Goal: Task Accomplishment & Management: Manage account settings

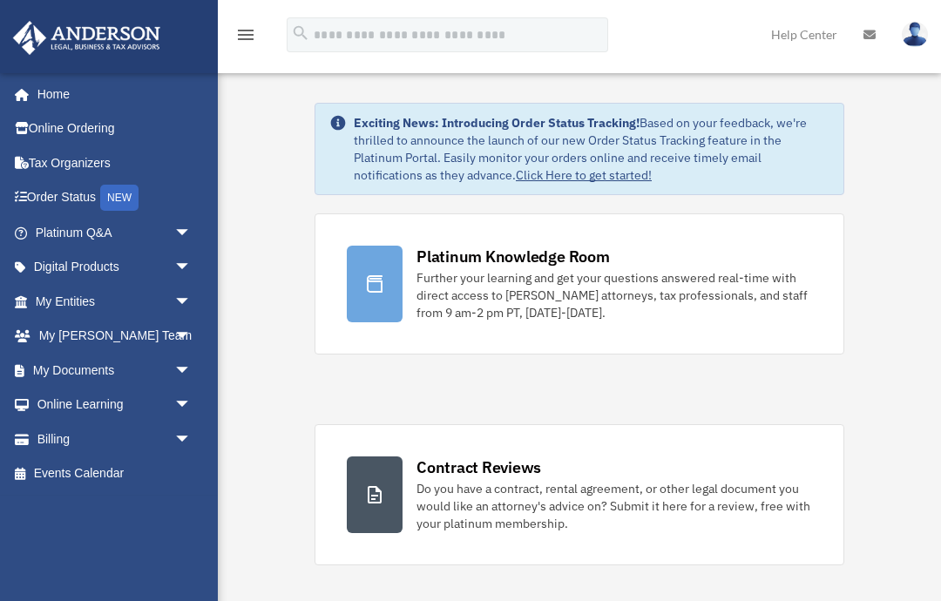
click at [174, 361] on span "arrow_drop_down" at bounding box center [191, 371] width 35 height 36
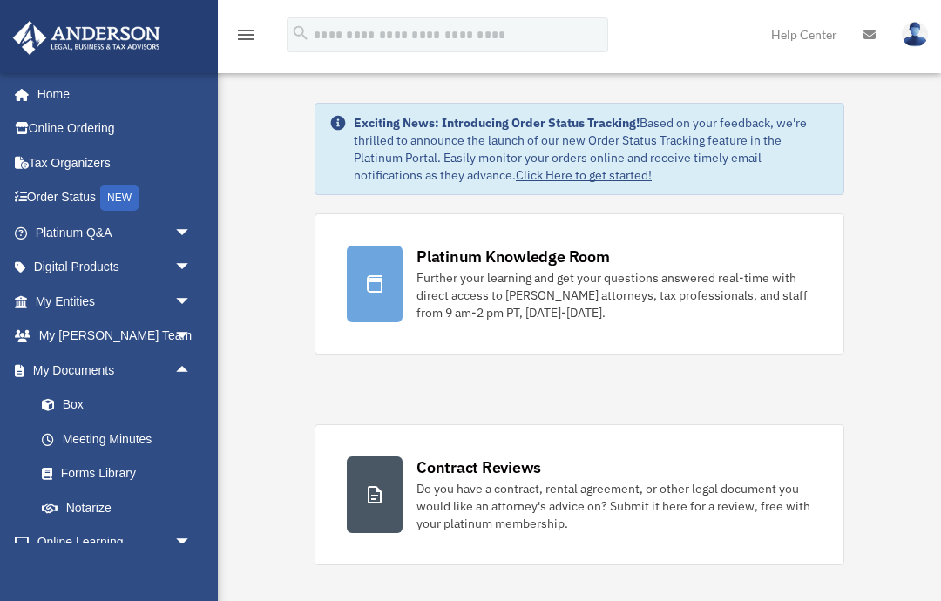
click at [61, 403] on span at bounding box center [56, 405] width 11 height 12
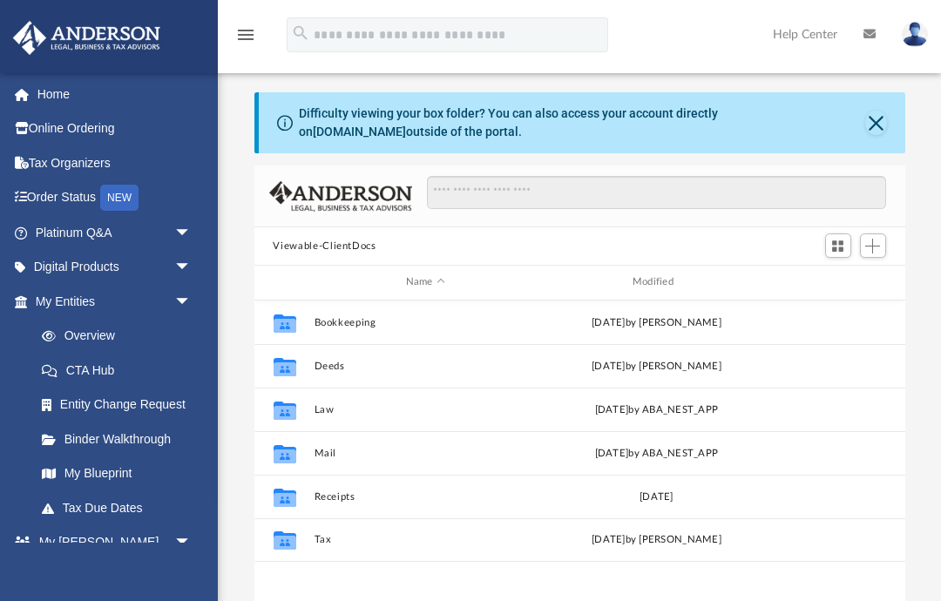
scroll to position [396, 651]
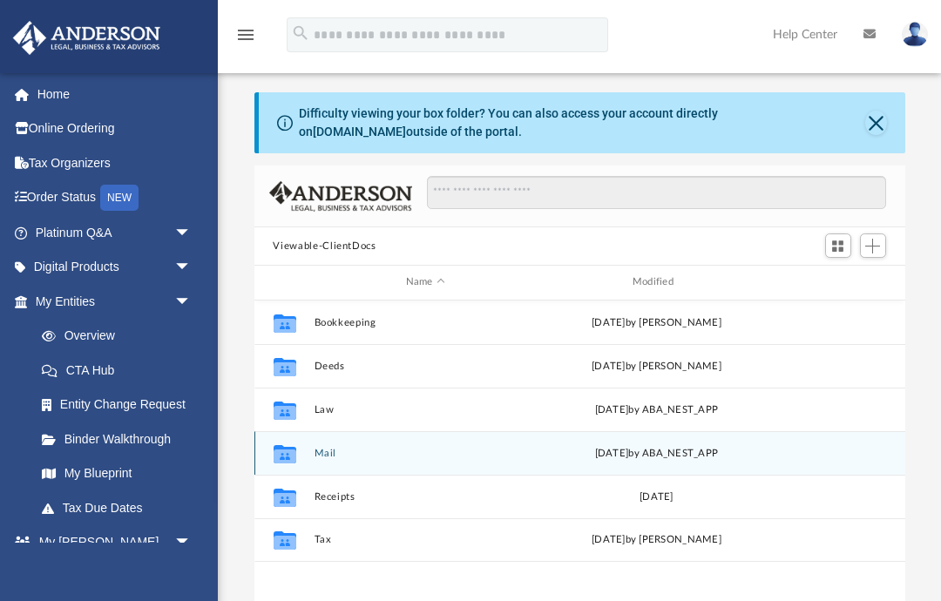
click at [287, 454] on icon "grid" at bounding box center [284, 453] width 23 height 18
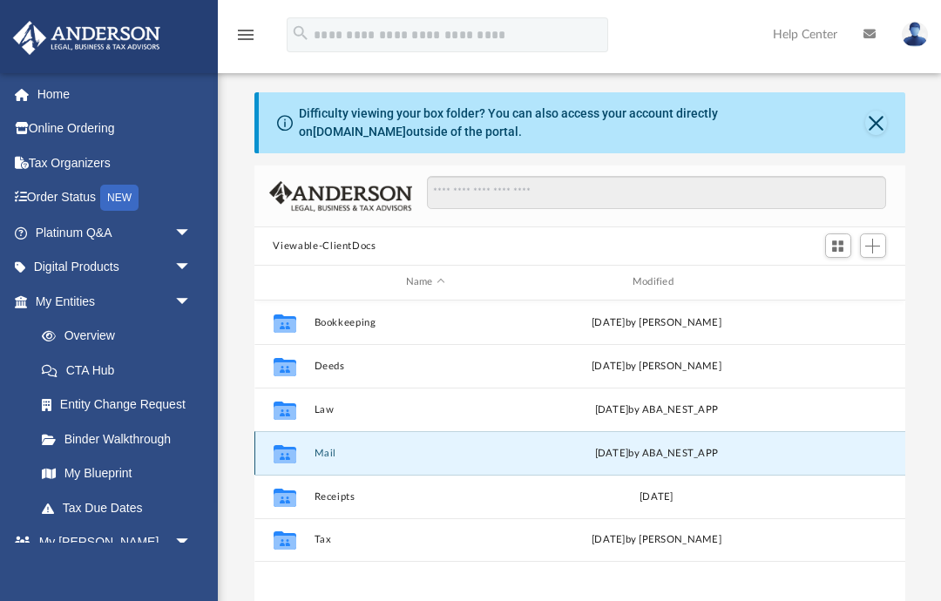
click at [289, 451] on icon "grid" at bounding box center [284, 456] width 23 height 14
click at [324, 454] on button "Mail" at bounding box center [425, 453] width 223 height 11
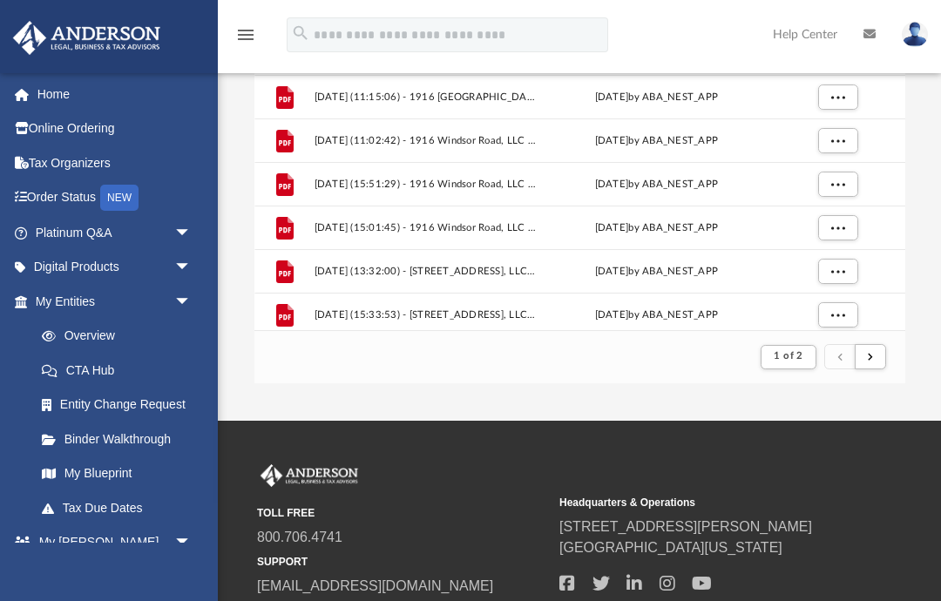
scroll to position [257, 0]
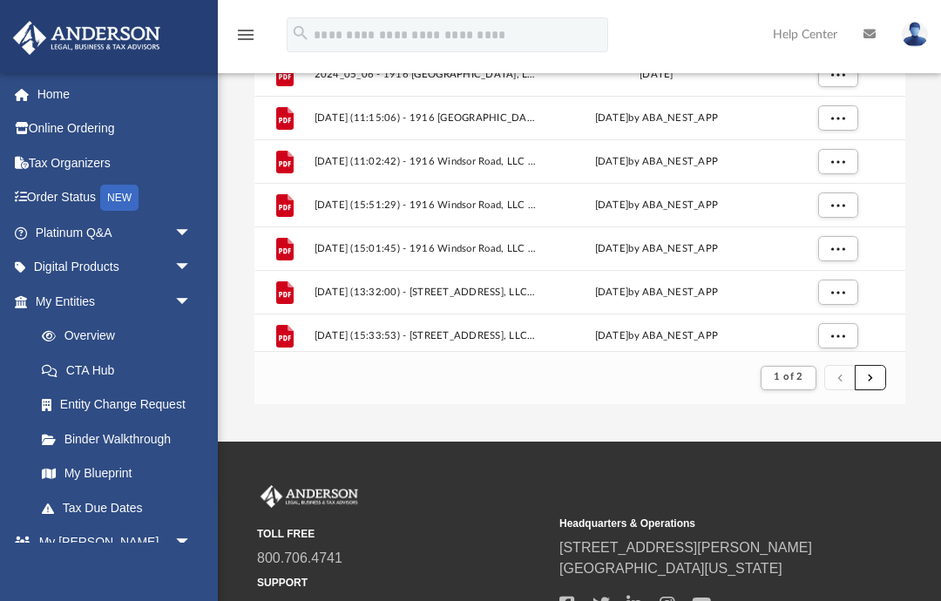
click at [875, 382] on button "submit" at bounding box center [870, 377] width 31 height 25
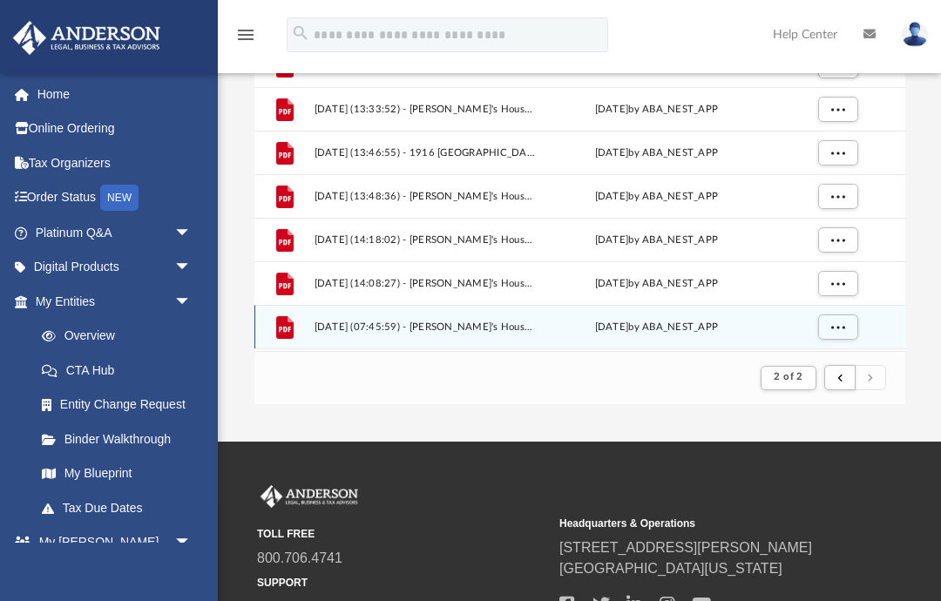
click at [330, 322] on span "[DATE] (07:45:59) - [PERSON_NAME]'s House Foundation - Mail from [PERSON_NAME].…" at bounding box center [425, 327] width 223 height 11
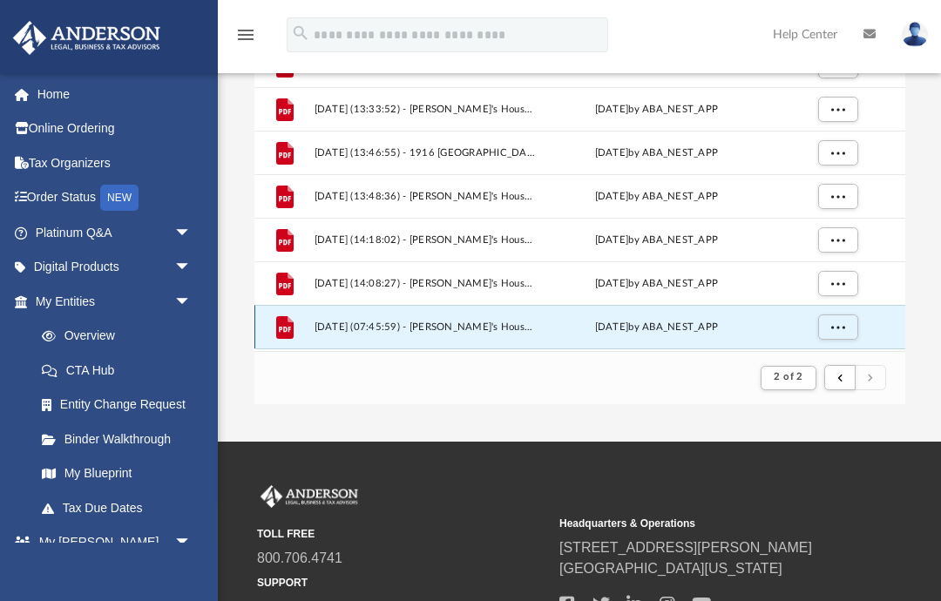
click at [840, 335] on button "More options" at bounding box center [837, 327] width 40 height 26
click at [827, 266] on li "Preview" at bounding box center [821, 263] width 51 height 18
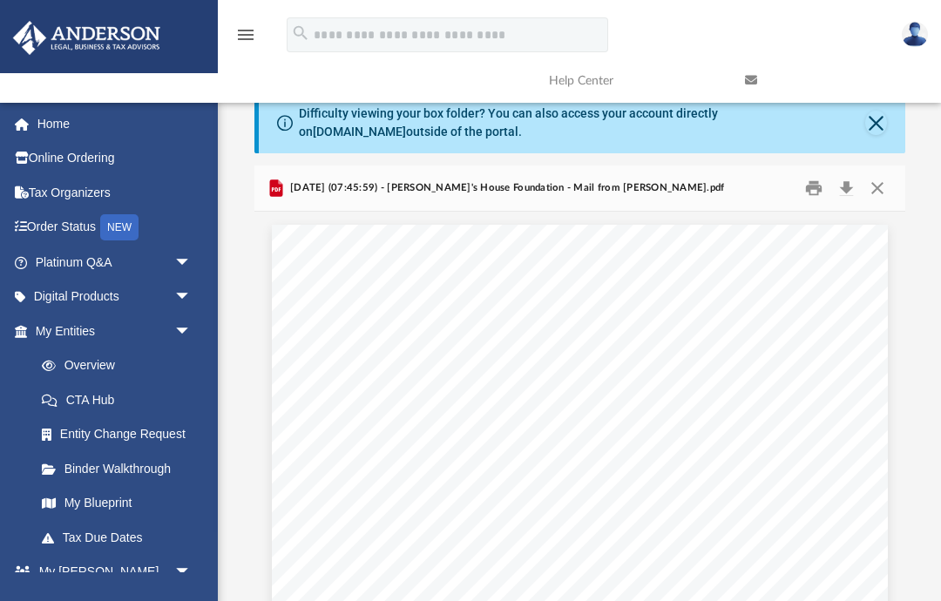
click at [876, 190] on button "Close" at bounding box center [877, 188] width 31 height 27
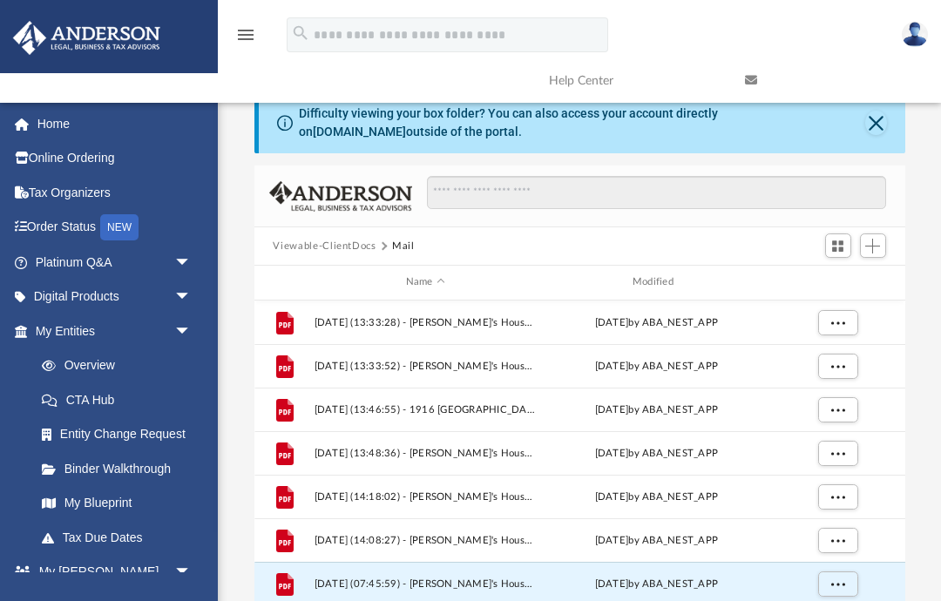
click at [873, 118] on button "Close" at bounding box center [876, 123] width 22 height 24
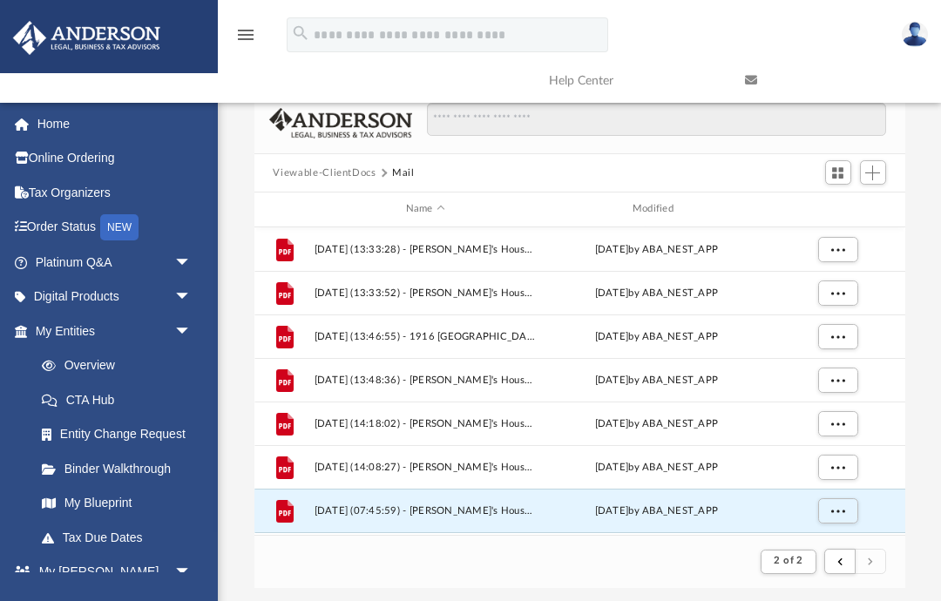
click at [916, 36] on img at bounding box center [915, 34] width 26 height 25
click at [567, 152] on link "Logout" at bounding box center [632, 152] width 174 height 36
